Goal: Communication & Community: Answer question/provide support

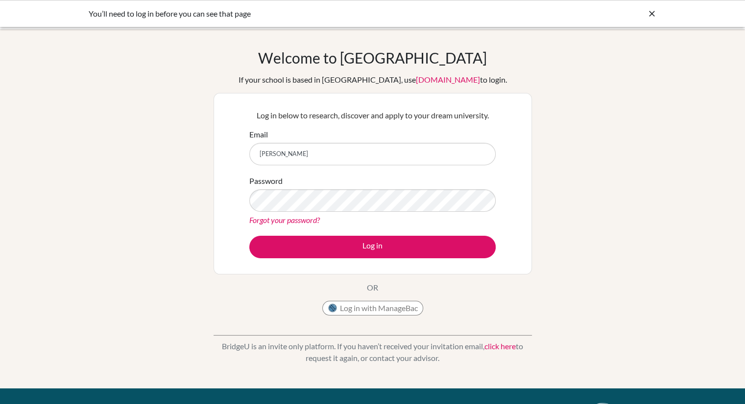
type input "andrew.barry@bisvietnam.com"
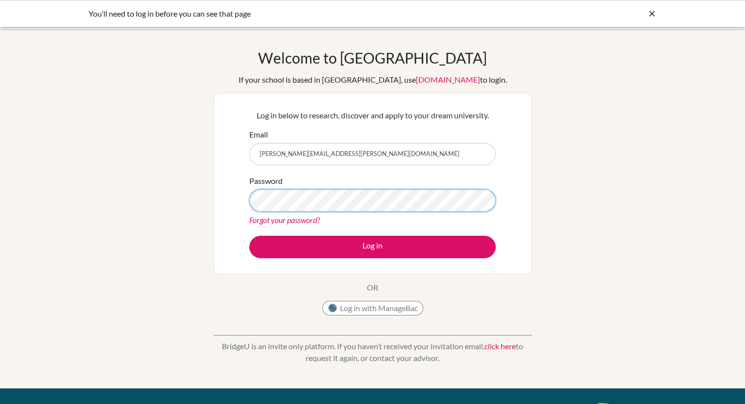
click at [249, 236] on button "Log in" at bounding box center [372, 247] width 246 height 23
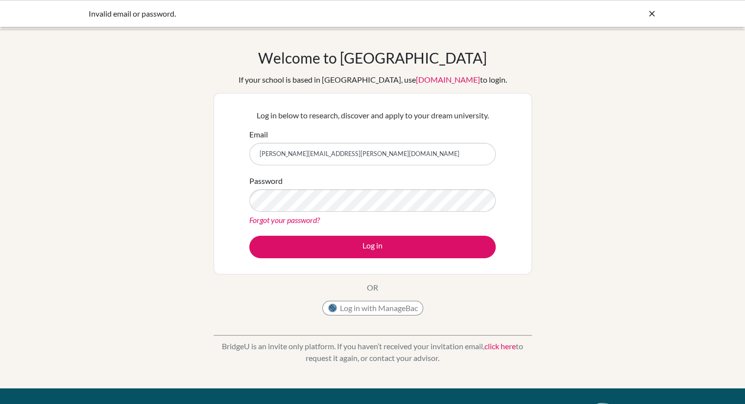
click at [355, 318] on div "Log in with ManageBac" at bounding box center [372, 311] width 101 height 20
click at [349, 308] on button "Log in with ManageBac" at bounding box center [372, 308] width 101 height 15
type input "a"
click at [287, 224] on link "Forgot your password?" at bounding box center [284, 219] width 70 height 9
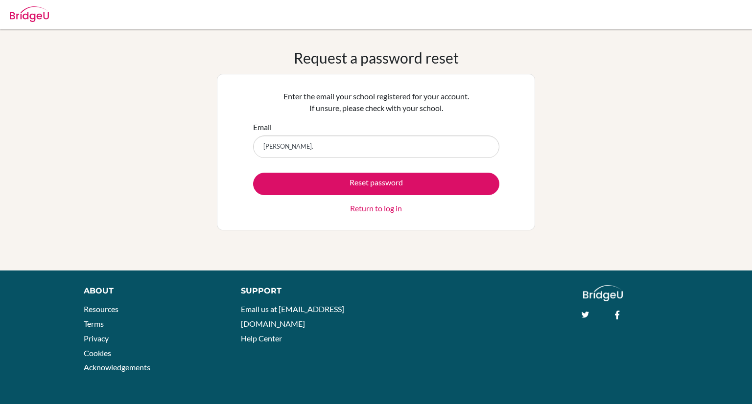
type input "[PERSON_NAME][EMAIL_ADDRESS][PERSON_NAME][DOMAIN_NAME]"
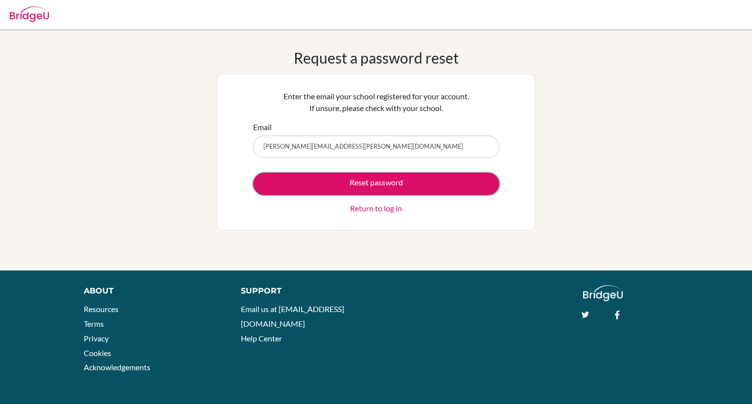
click at [253, 173] on button "Reset password" at bounding box center [376, 184] width 246 height 23
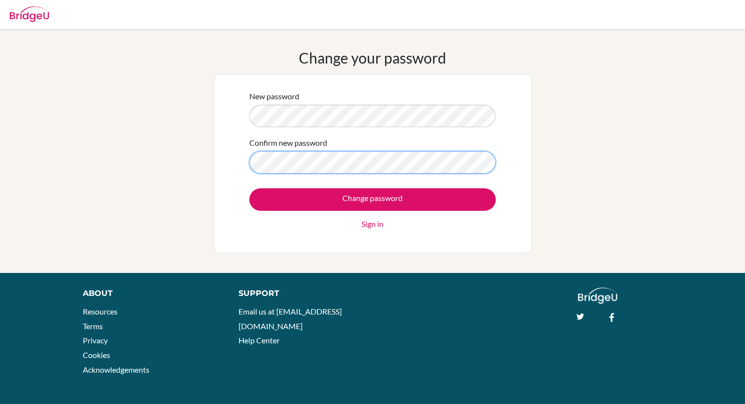
click at [249, 188] on input "Change password" at bounding box center [372, 199] width 246 height 23
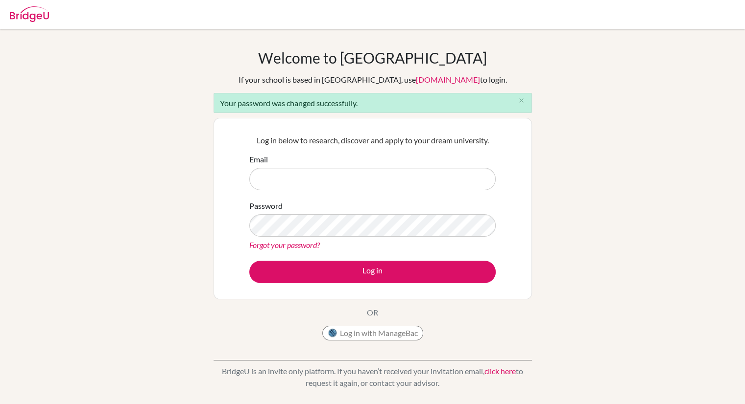
click at [357, 177] on input "Email" at bounding box center [372, 179] width 246 height 23
type input "[PERSON_NAME][EMAIL_ADDRESS][PERSON_NAME][DOMAIN_NAME]"
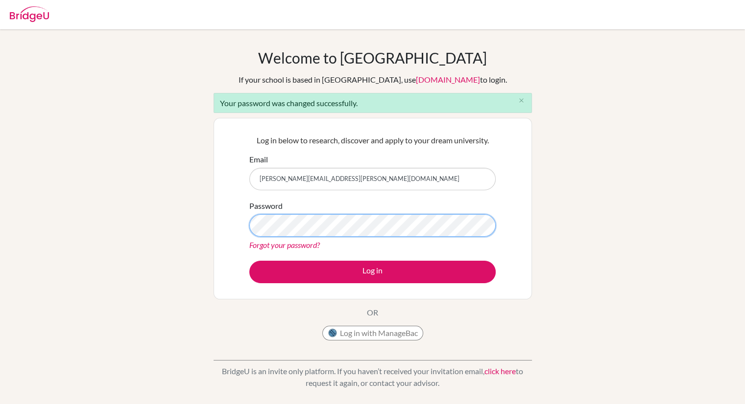
click at [249, 261] on button "Log in" at bounding box center [372, 272] width 246 height 23
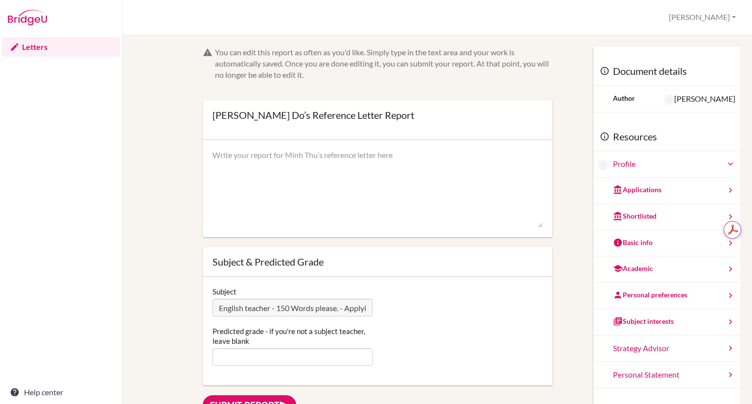
click at [39, 47] on link "Letters" at bounding box center [61, 47] width 118 height 20
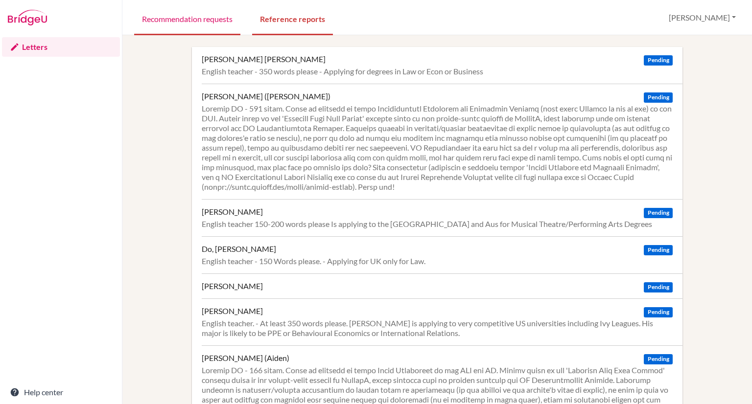
click at [168, 18] on link "Recommendation requests" at bounding box center [187, 18] width 106 height 34
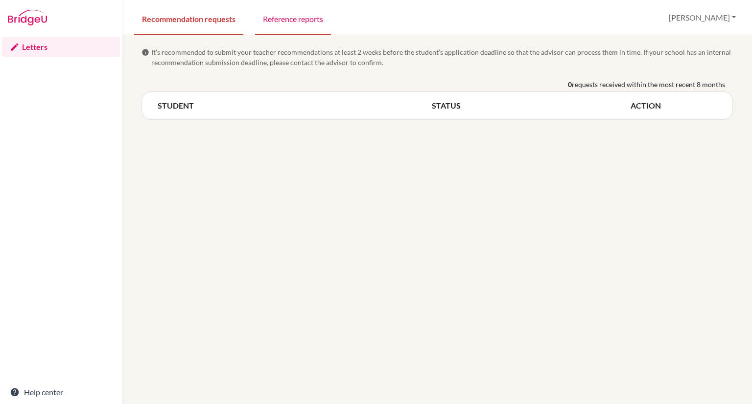
click at [280, 25] on link "Reference reports" at bounding box center [293, 18] width 76 height 34
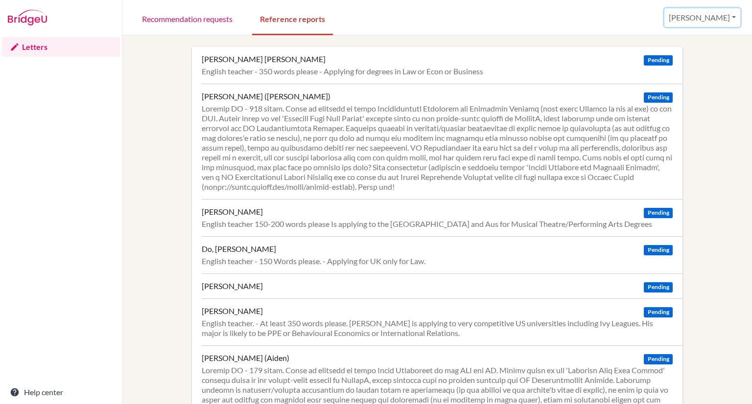
click at [716, 15] on button "[PERSON_NAME]" at bounding box center [702, 17] width 76 height 19
click at [695, 34] on link "Profile" at bounding box center [669, 40] width 77 height 16
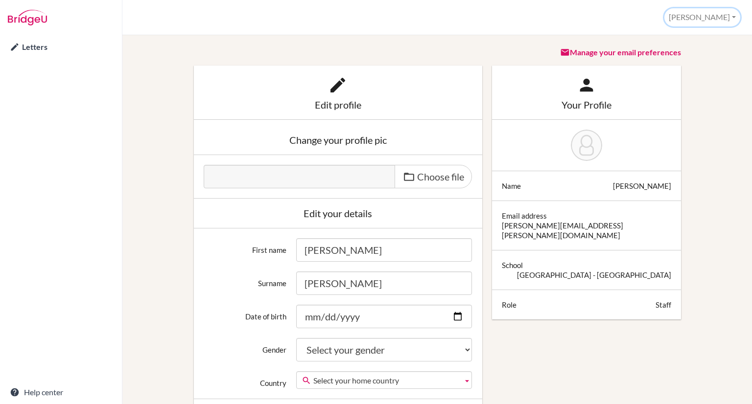
click at [708, 25] on button "Andrew" at bounding box center [702, 17] width 76 height 18
click at [30, 17] on img at bounding box center [27, 18] width 39 height 16
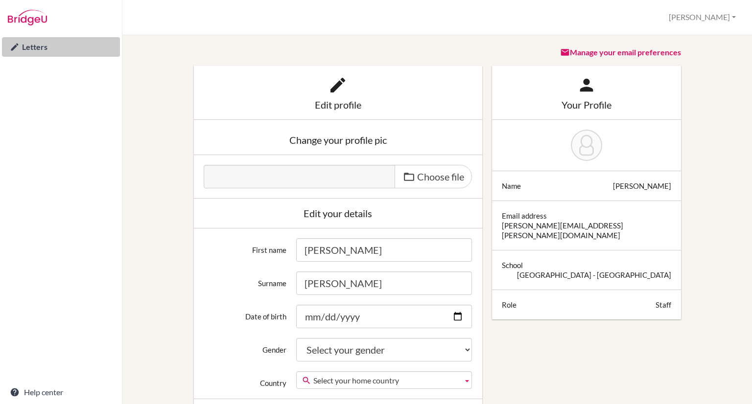
click at [33, 41] on link "Letters" at bounding box center [61, 47] width 118 height 20
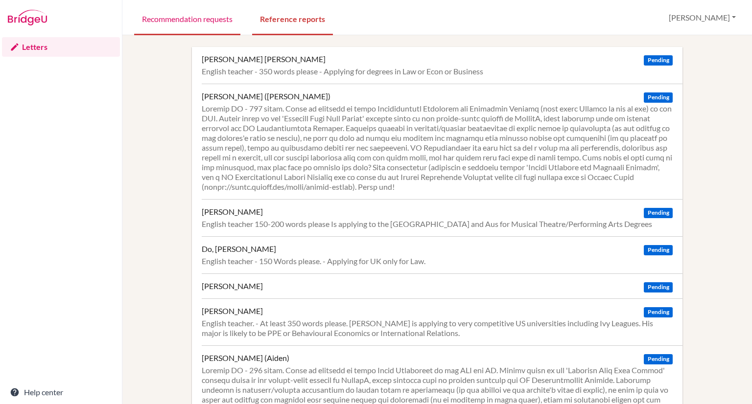
click at [188, 23] on link "Recommendation requests" at bounding box center [187, 18] width 106 height 34
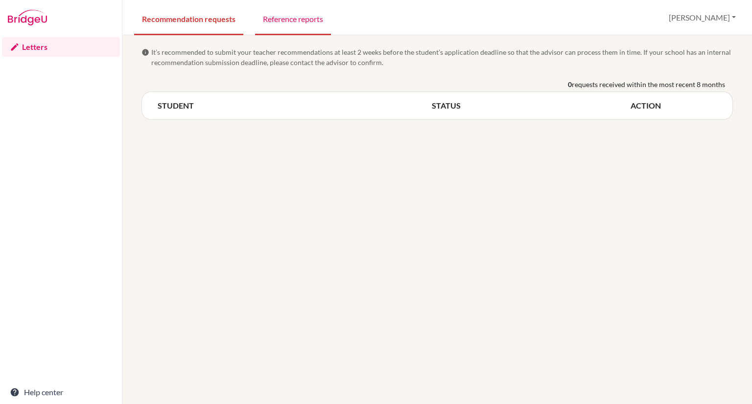
click at [280, 12] on link "Reference reports" at bounding box center [293, 18] width 76 height 34
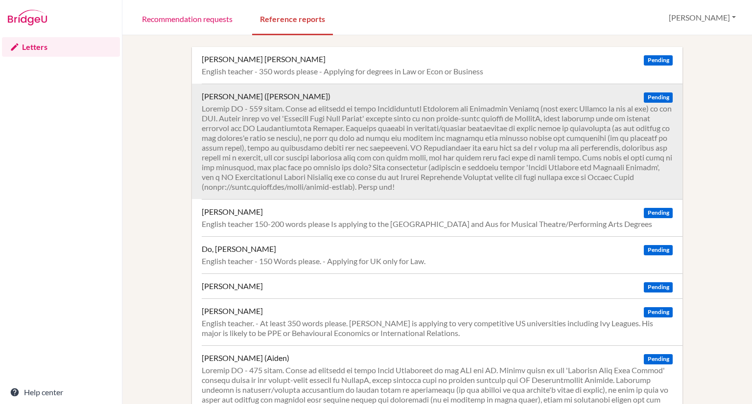
click at [649, 94] on span "Pending" at bounding box center [658, 98] width 28 height 10
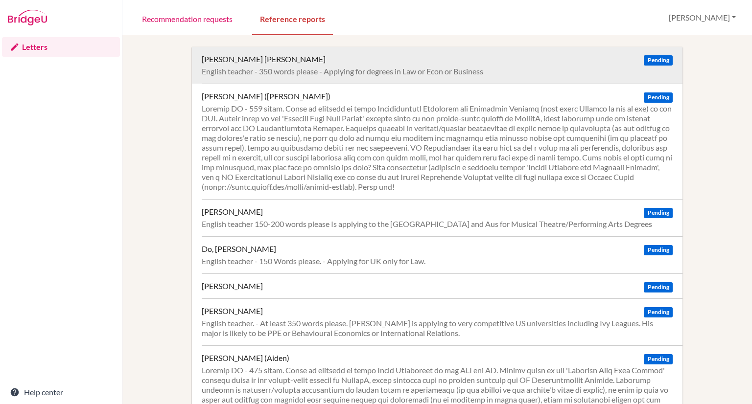
click at [644, 59] on span "Pending" at bounding box center [658, 60] width 28 height 10
click at [612, 55] on div "[PERSON_NAME] [PERSON_NAME] Pending" at bounding box center [437, 59] width 471 height 10
click at [654, 53] on div "[PERSON_NAME] [PERSON_NAME] Pending English teacher - 350 words please - Applyi…" at bounding box center [442, 65] width 481 height 37
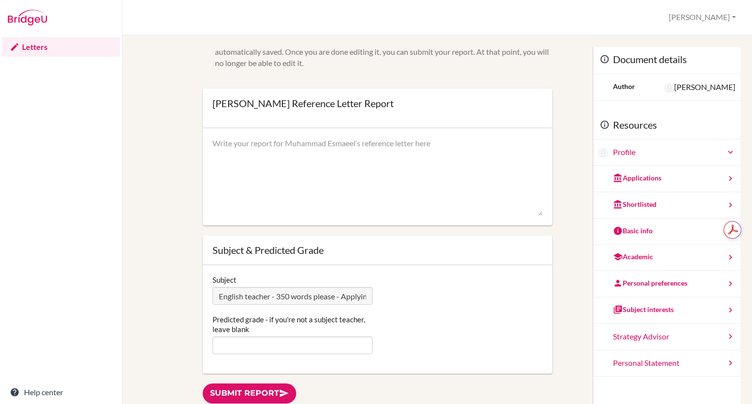
scroll to position [11, 0]
click at [327, 168] on textarea at bounding box center [377, 178] width 330 height 78
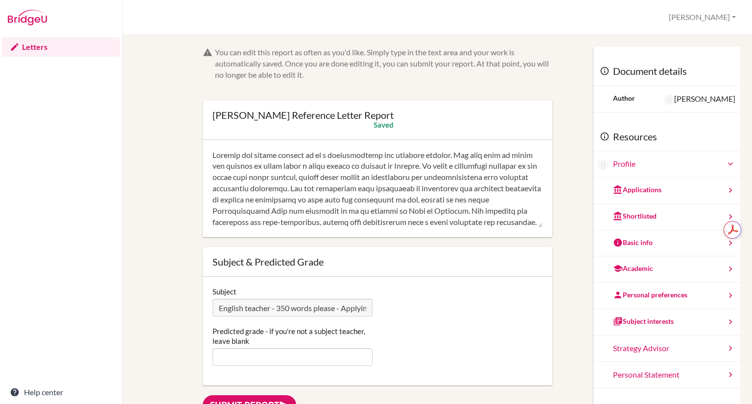
scroll to position [59, 0]
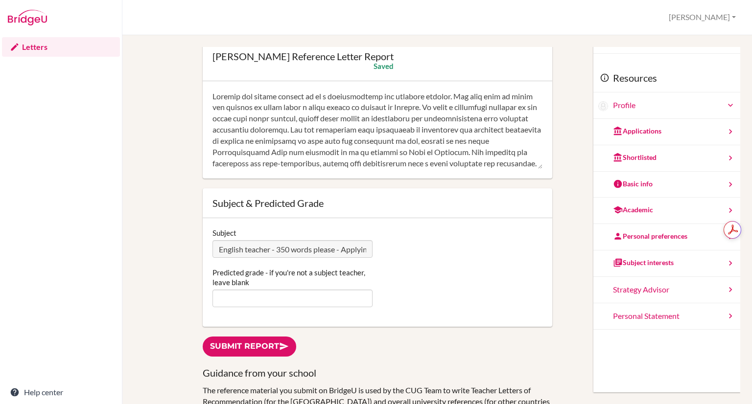
type textarea "Esmaeel has proven himself to be a conscientious and diligent student. His work…"
click at [251, 297] on input "Predicted grade - if you're not a subject teacher, leave blank" at bounding box center [292, 299] width 160 height 18
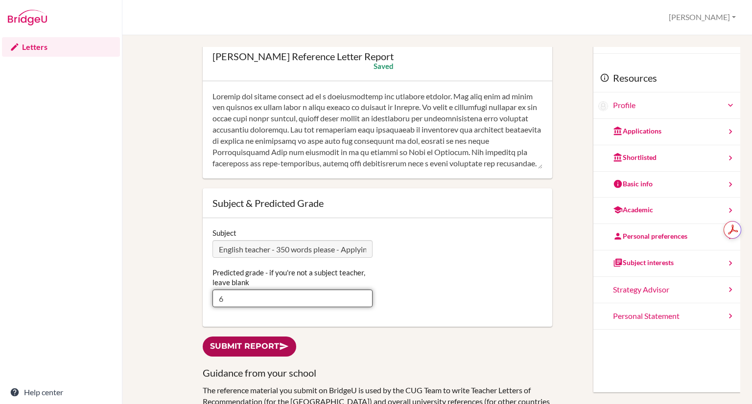
type input "6"
click at [255, 351] on link "Submit report" at bounding box center [249, 347] width 93 height 20
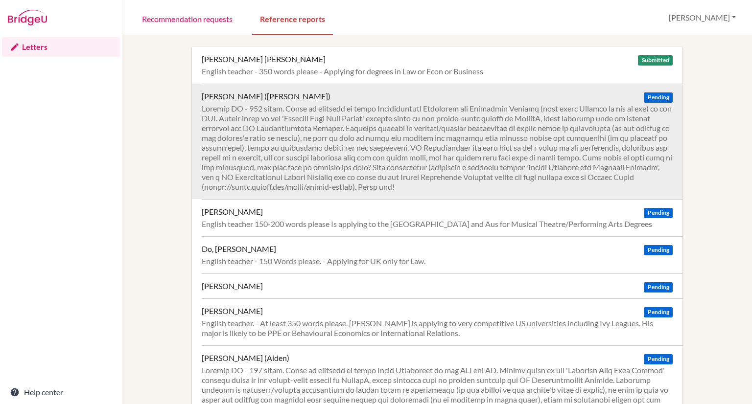
click at [656, 93] on span "Pending" at bounding box center [658, 98] width 28 height 10
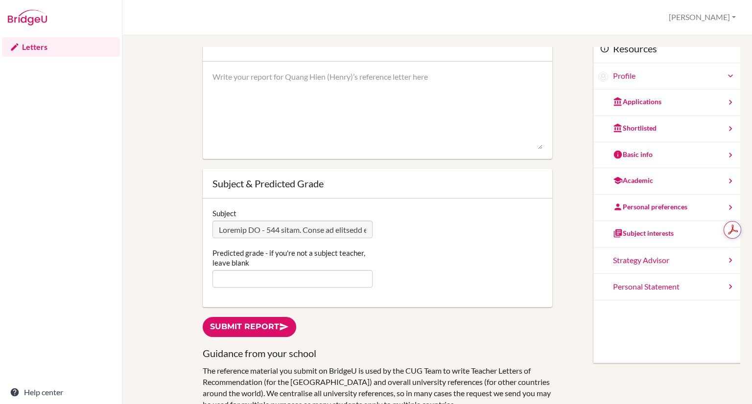
scroll to position [88, 0]
